Goal: Information Seeking & Learning: Learn about a topic

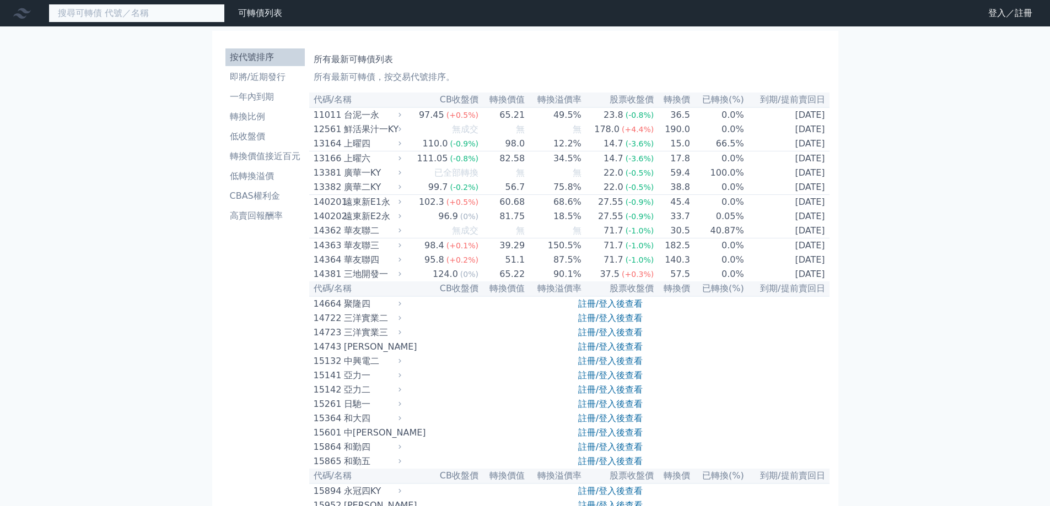
drag, startPoint x: 0, startPoint y: 0, endPoint x: 156, endPoint y: 11, distance: 156.9
click at [160, 11] on input at bounding box center [136, 13] width 176 height 19
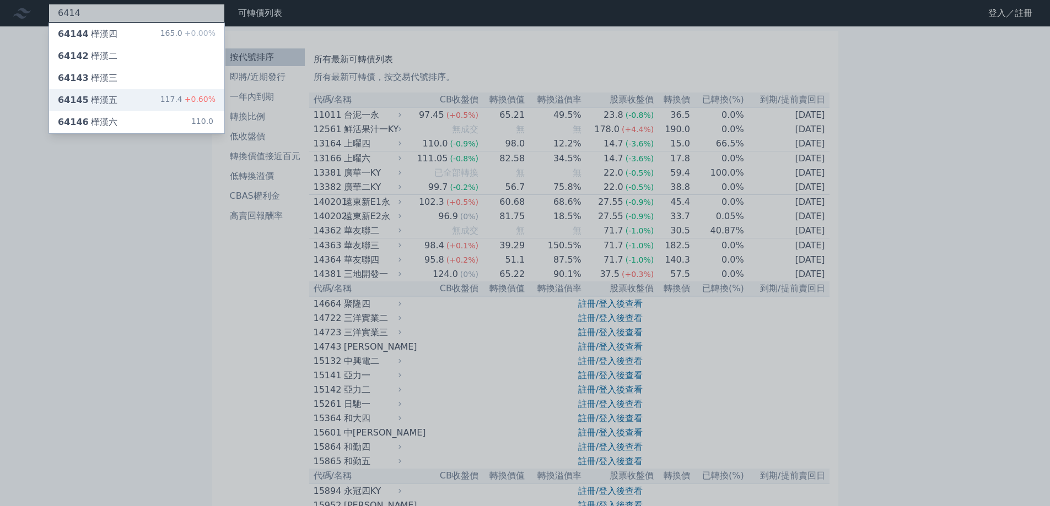
type input "6414"
click at [138, 101] on div "64145 樺漢五 117.4 +0.60%" at bounding box center [136, 100] width 175 height 22
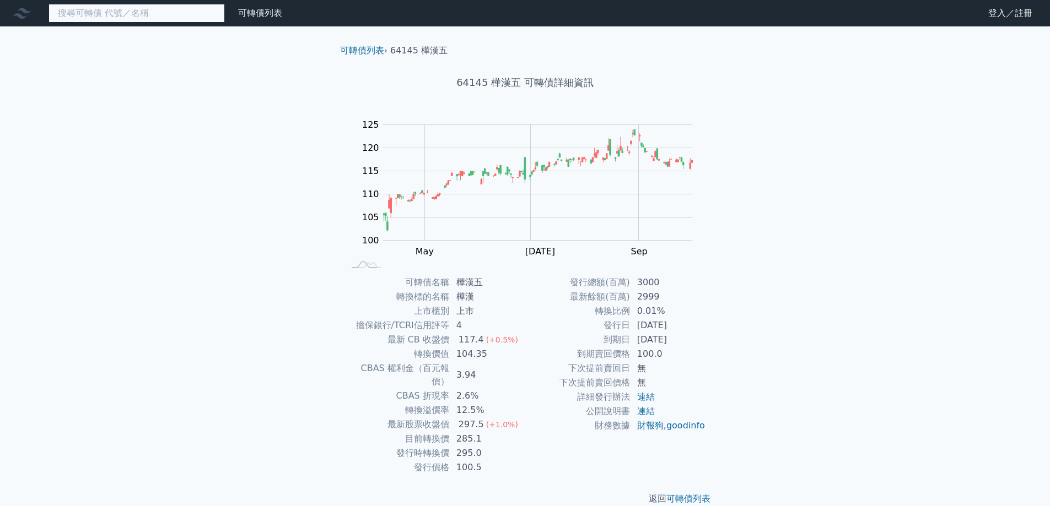
click at [108, 12] on input at bounding box center [136, 13] width 176 height 19
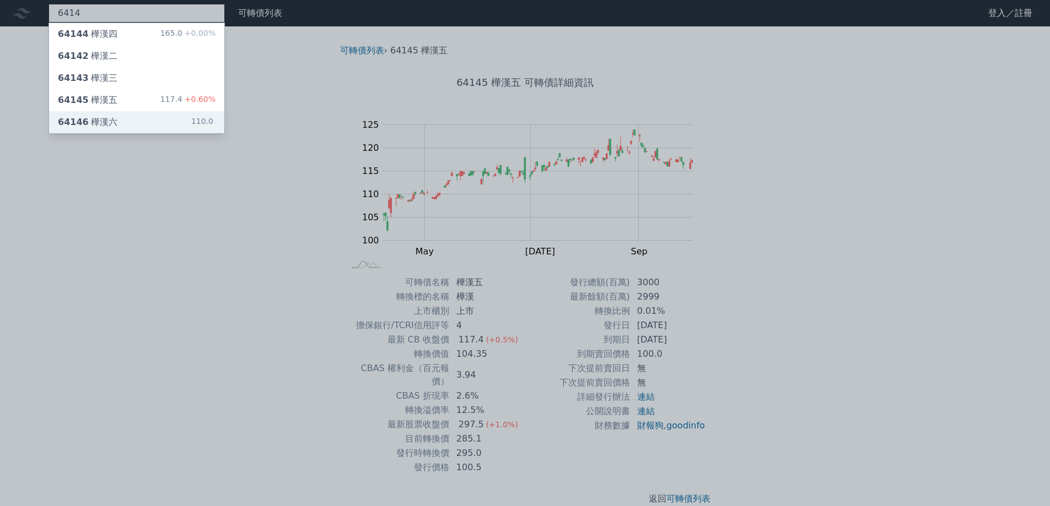
type input "6414"
click at [96, 123] on div "64146 [GEOGRAPHIC_DATA]" at bounding box center [88, 122] width 60 height 13
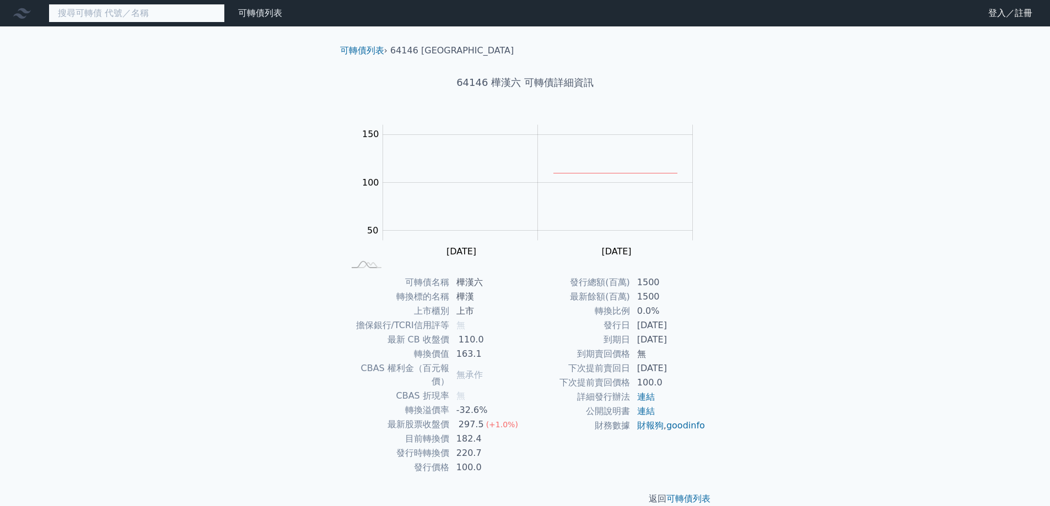
click at [166, 17] on input at bounding box center [136, 13] width 176 height 19
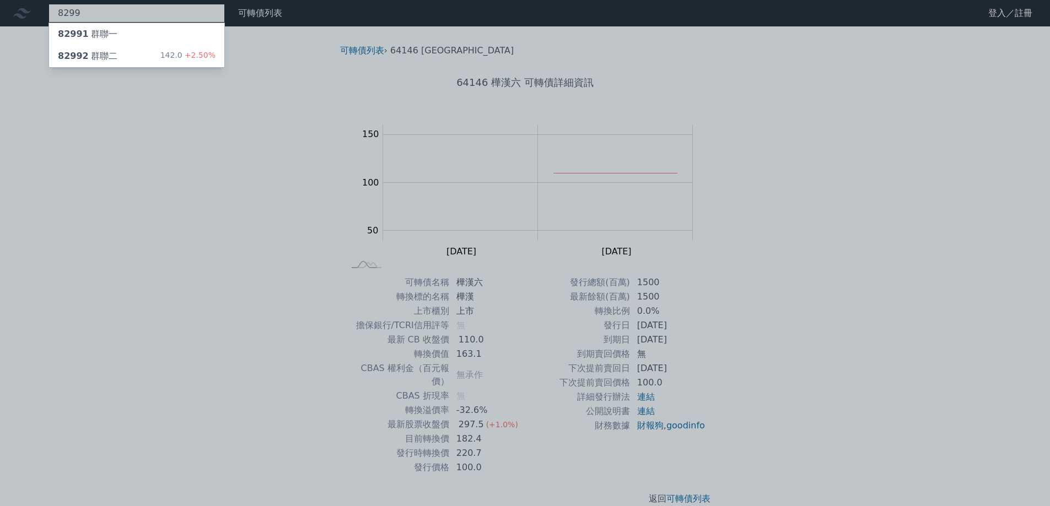
type input "8299"
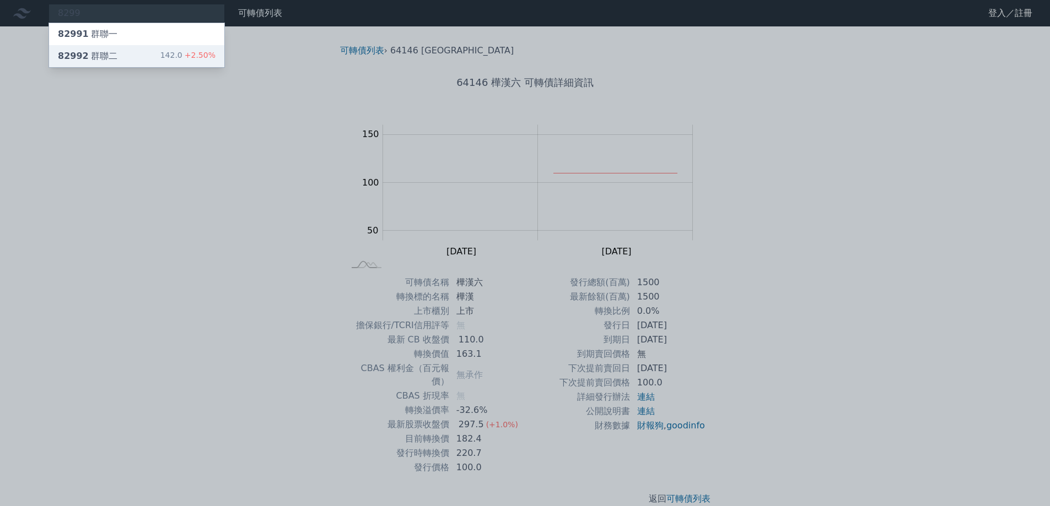
click at [138, 52] on div "82992 群聯二 142.0 +2.50%" at bounding box center [136, 56] width 175 height 22
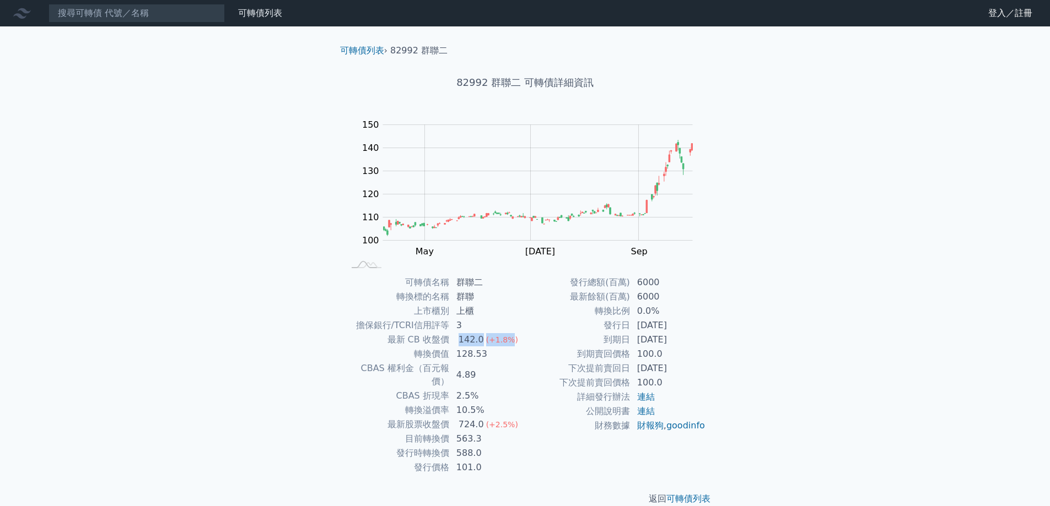
drag, startPoint x: 458, startPoint y: 341, endPoint x: 506, endPoint y: 339, distance: 47.4
click at [506, 339] on td "142.0 (+1.8%)" at bounding box center [487, 340] width 75 height 14
click at [522, 362] on td "4.89" at bounding box center [487, 375] width 75 height 28
drag, startPoint x: 456, startPoint y: 355, endPoint x: 490, endPoint y: 355, distance: 33.6
click at [490, 355] on td "128.53" at bounding box center [487, 354] width 75 height 14
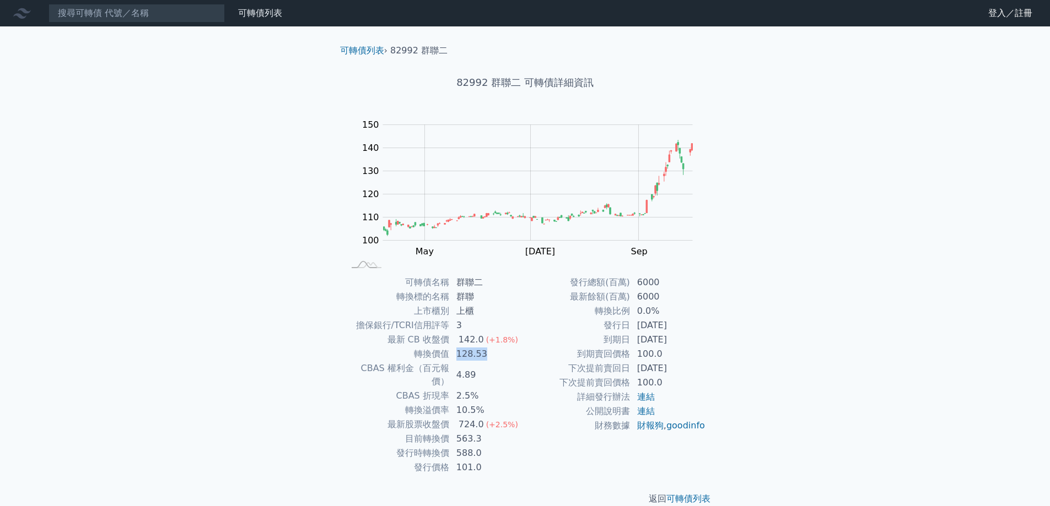
click at [496, 361] on td "4.89" at bounding box center [487, 375] width 75 height 28
drag, startPoint x: 455, startPoint y: 353, endPoint x: 488, endPoint y: 356, distance: 33.2
click at [488, 356] on td "128.53" at bounding box center [487, 354] width 75 height 14
click at [295, 357] on div "可轉債列表 財務數據 可轉債列表 財務數據 登入／註冊 登入／註冊 可轉債列表 › 82992 群聯二 82992 群聯二 可轉債詳細資訊 Zoom Out …" at bounding box center [525, 261] width 1050 height 523
click at [134, 20] on input at bounding box center [136, 13] width 176 height 19
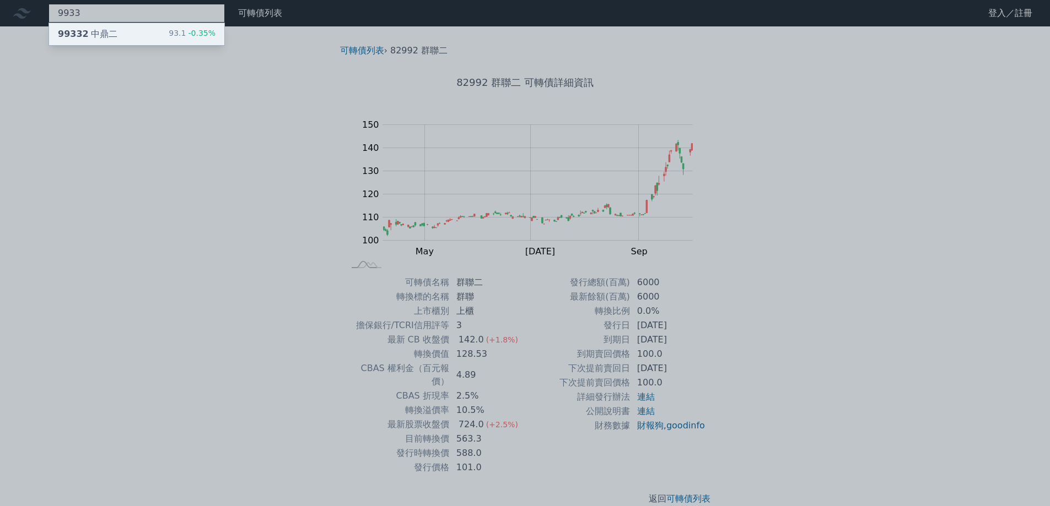
type input "9933"
click at [133, 35] on div "99332 中鼎二 93.1 -0.35%" at bounding box center [136, 34] width 175 height 22
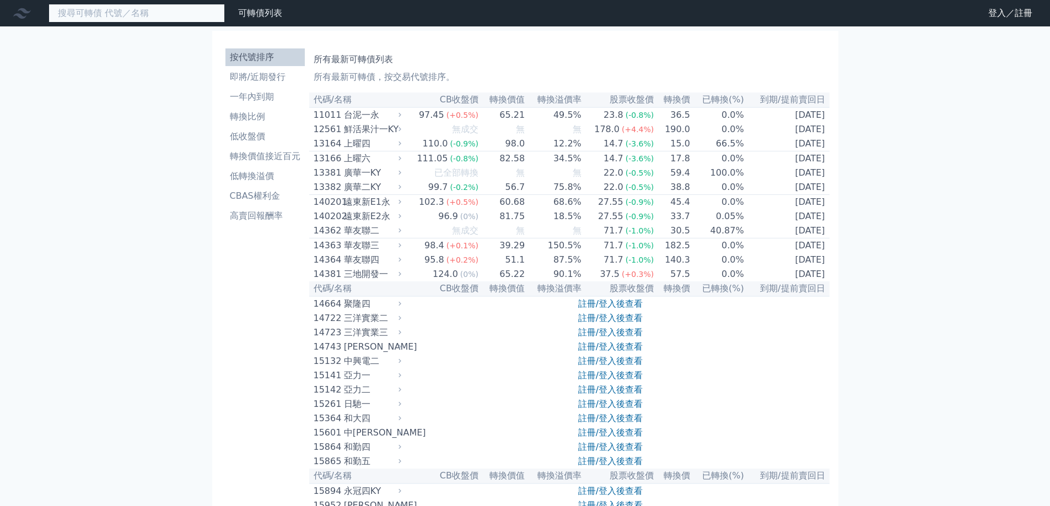
click at [156, 15] on input at bounding box center [136, 13] width 176 height 19
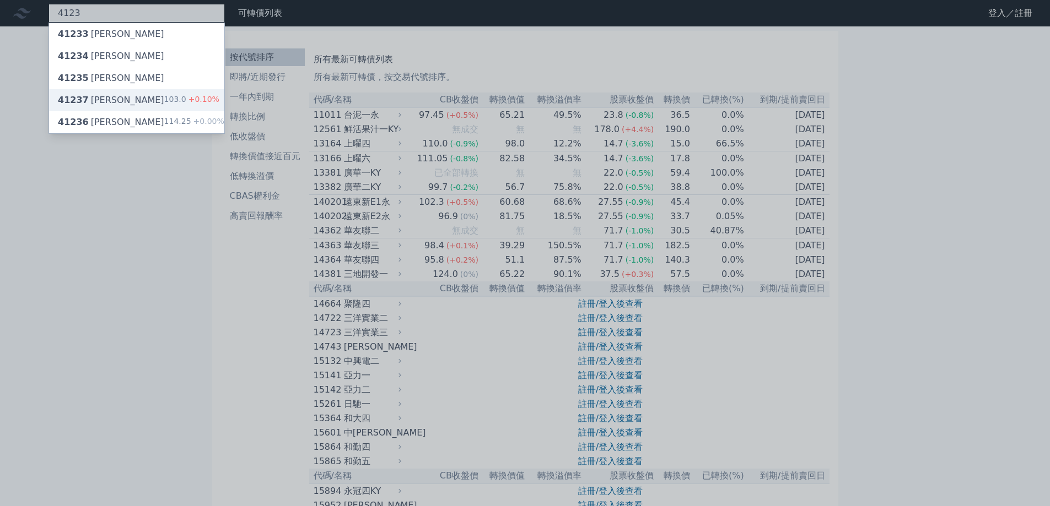
type input "4123"
click at [146, 98] on div "41237 晟德七 103.0 +0.10%" at bounding box center [136, 100] width 175 height 22
